Goal: Task Accomplishment & Management: Use online tool/utility

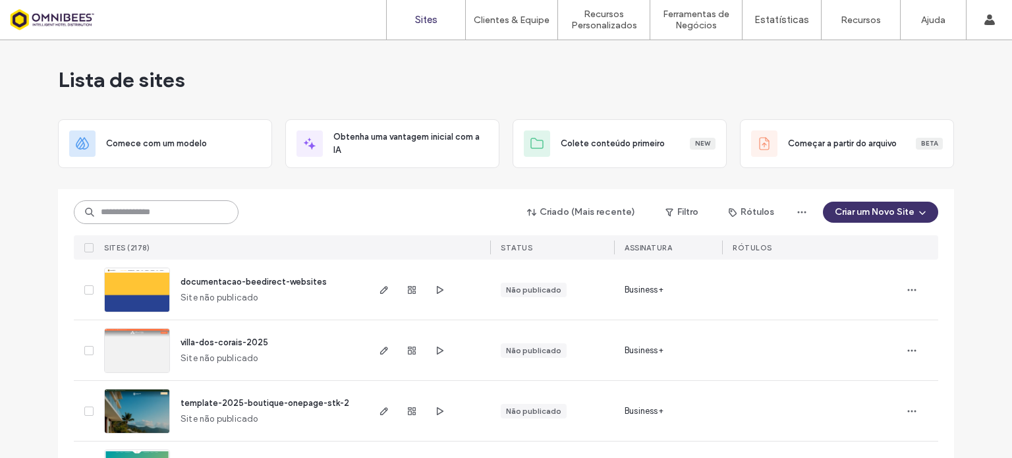
click at [173, 211] on input at bounding box center [156, 212] width 165 height 24
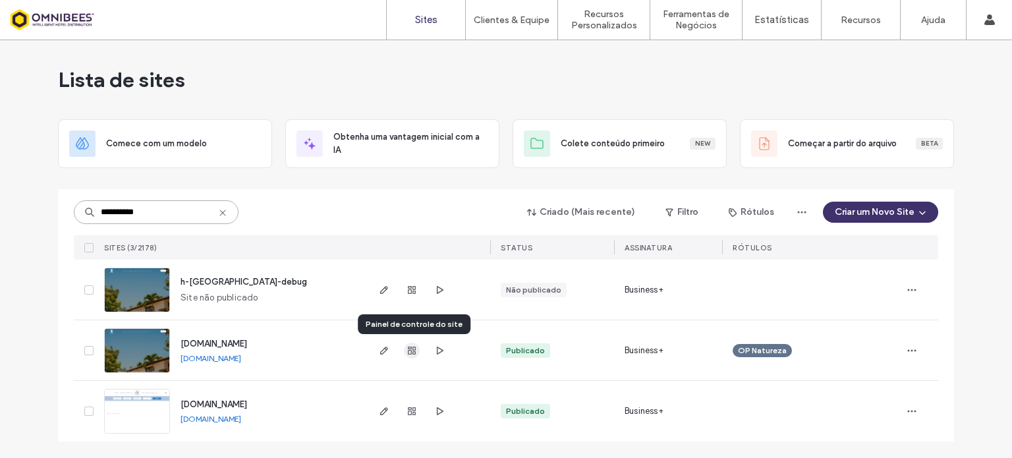
type input "**********"
click at [404, 346] on span "button" at bounding box center [412, 351] width 16 height 16
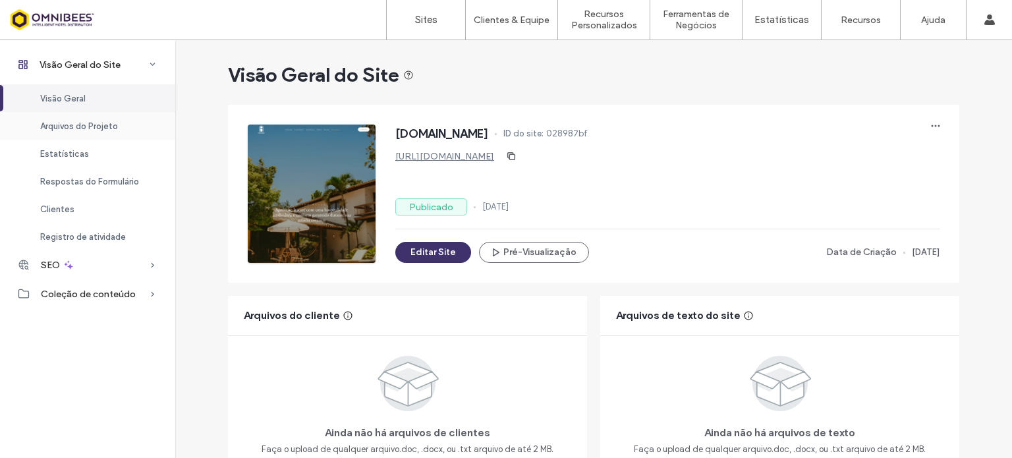
click at [65, 128] on span "Arquivos do Projeto" at bounding box center [79, 126] width 78 height 10
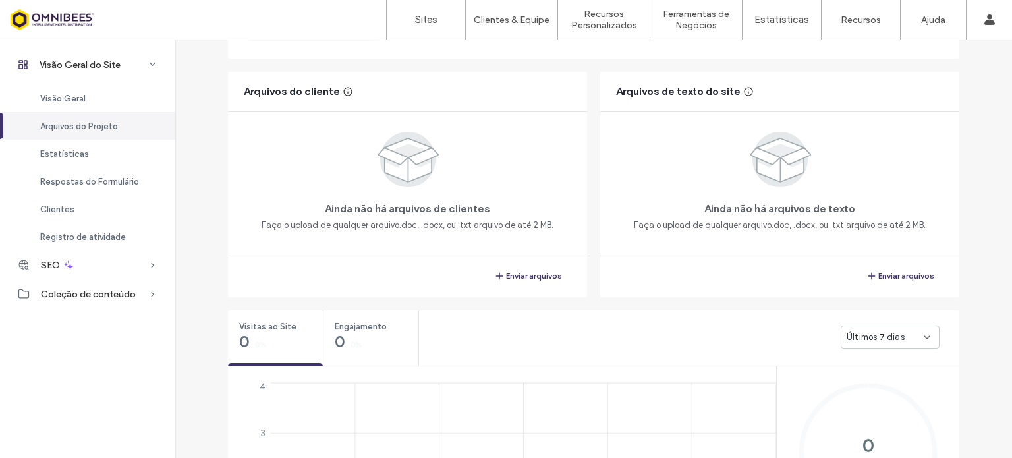
scroll to position [250, 0]
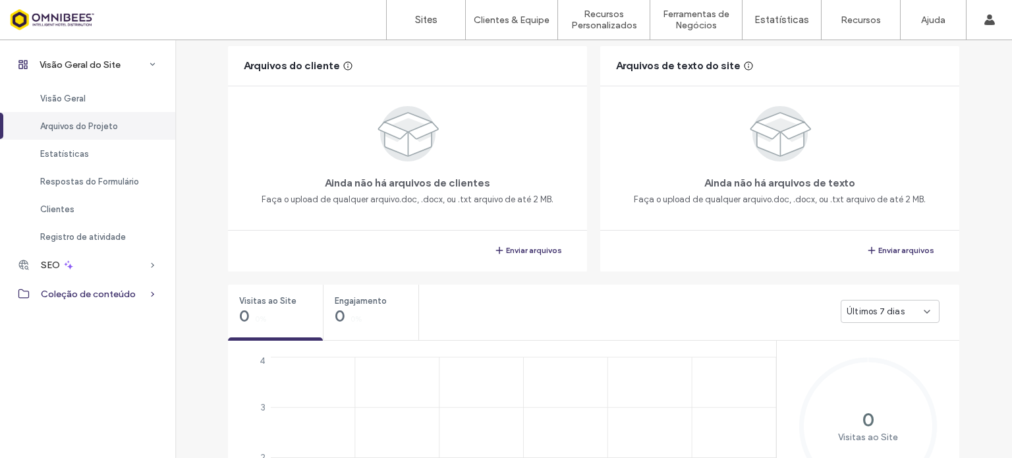
click at [69, 296] on span "Coleção de conteúdo" at bounding box center [88, 294] width 95 height 11
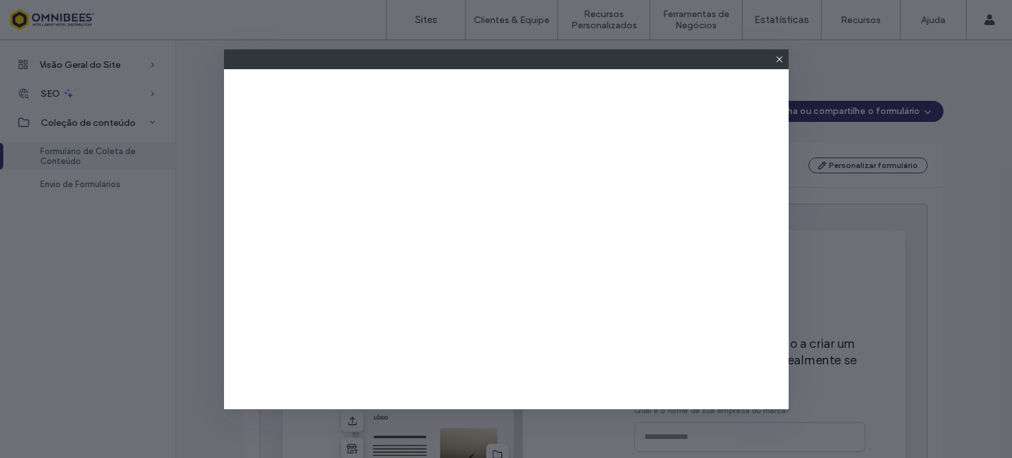
click at [778, 60] on icon at bounding box center [779, 59] width 11 height 11
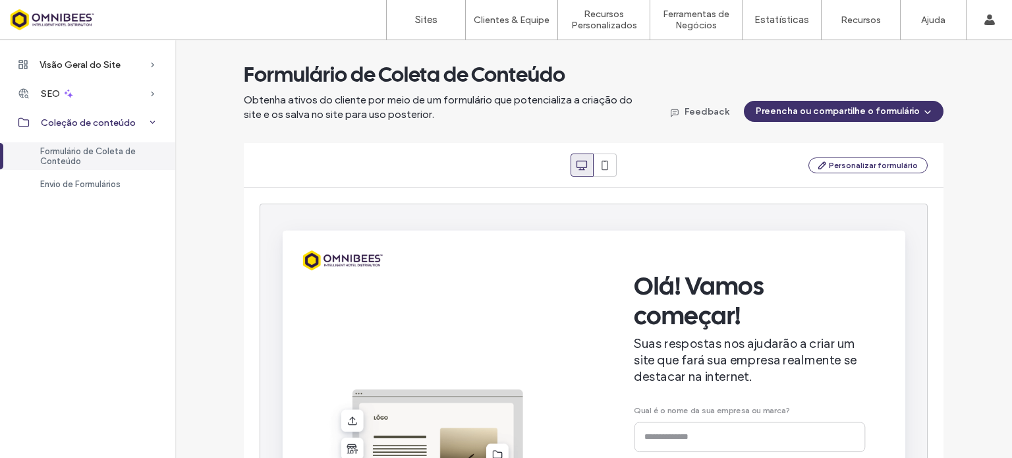
click at [84, 119] on span "Coleção de conteúdo" at bounding box center [88, 122] width 95 height 11
click at [84, 67] on span "Visão Geral do Site" at bounding box center [80, 64] width 81 height 11
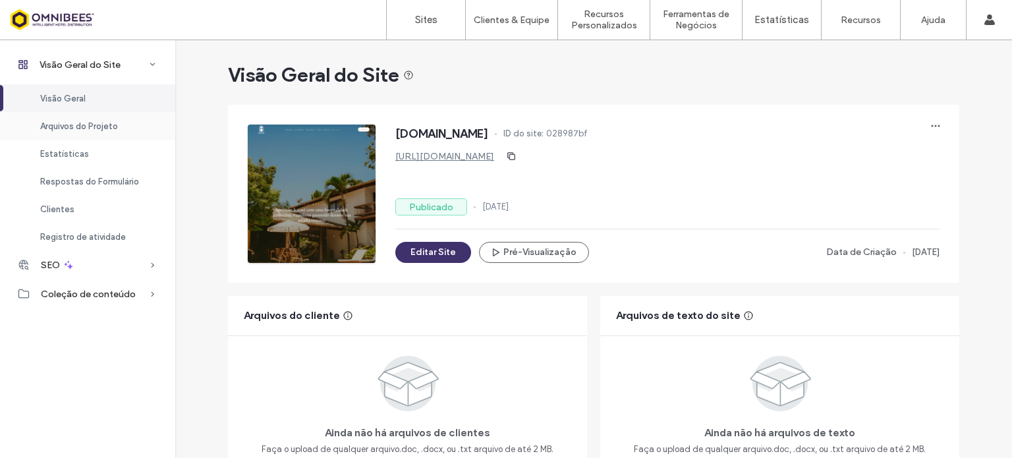
click at [76, 125] on span "Arquivos do Projeto" at bounding box center [79, 126] width 78 height 10
click at [78, 98] on span "Visão Geral" at bounding box center [62, 99] width 45 height 10
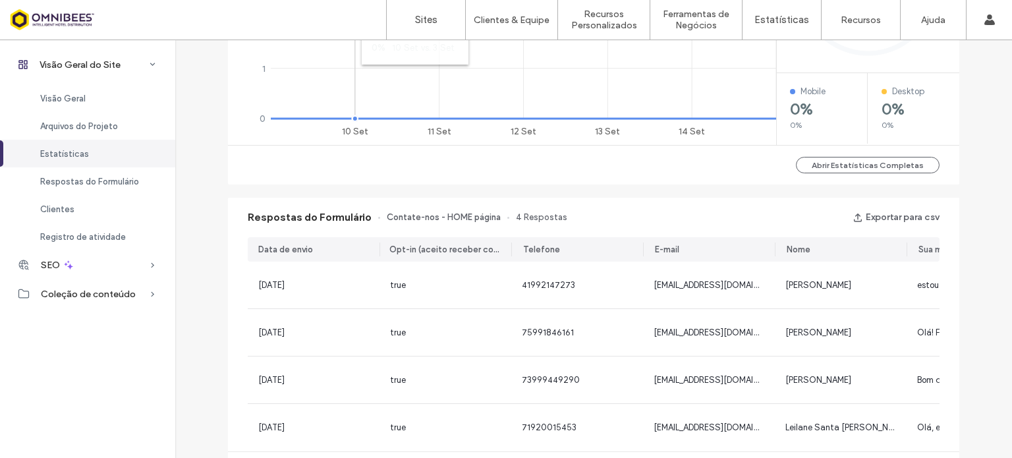
scroll to position [746, 0]
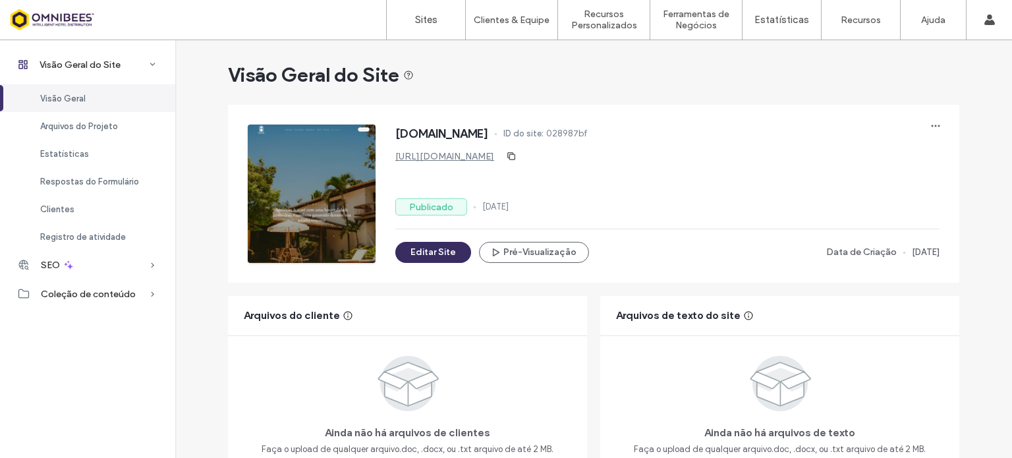
click at [431, 252] on button "Editar Site" at bounding box center [433, 252] width 76 height 21
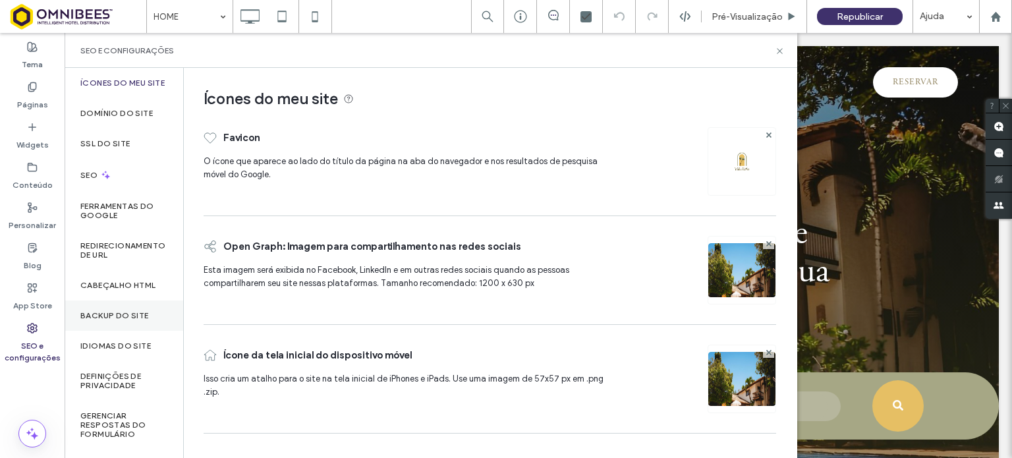
click at [115, 320] on label "Backup do Site" at bounding box center [114, 315] width 69 height 9
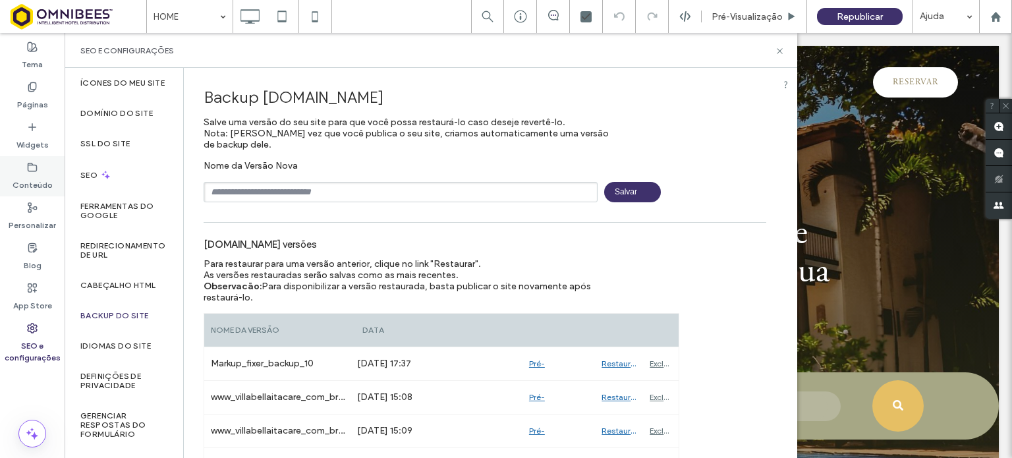
click at [38, 173] on label "Conteúdo" at bounding box center [33, 182] width 40 height 18
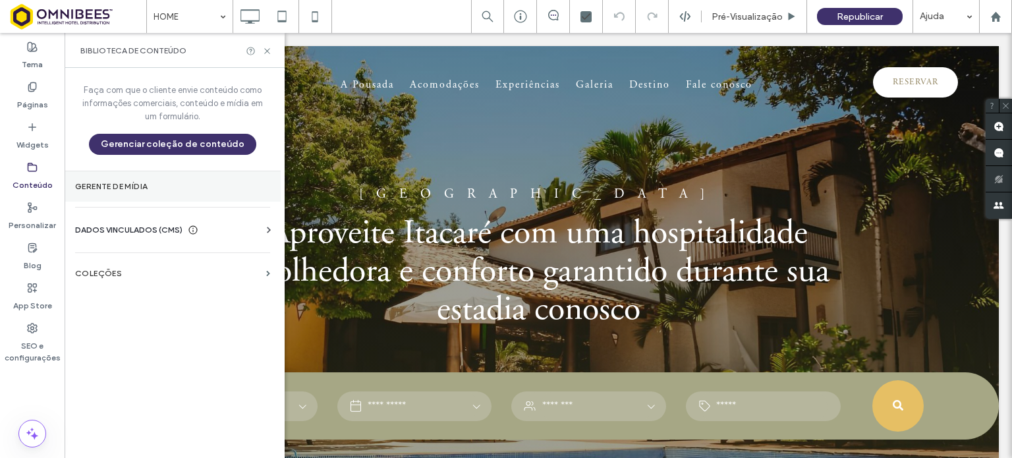
click at [123, 187] on label "Gerente de mídia" at bounding box center [172, 186] width 195 height 9
